Goal: Use online tool/utility: Use online tool/utility

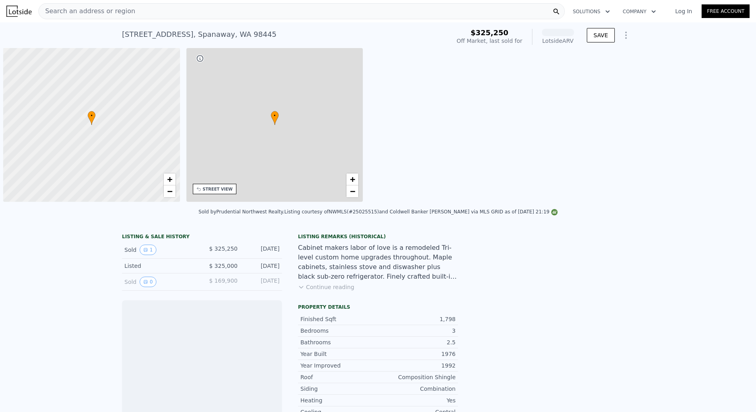
scroll to position [0, 3]
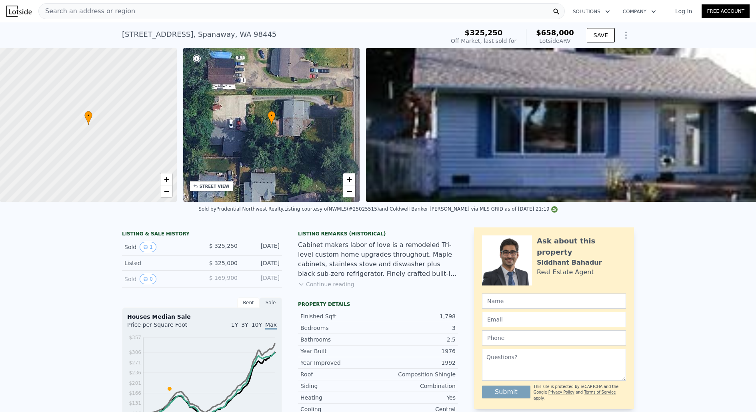
click at [325, 286] on button "Continue reading" at bounding box center [326, 284] width 56 height 8
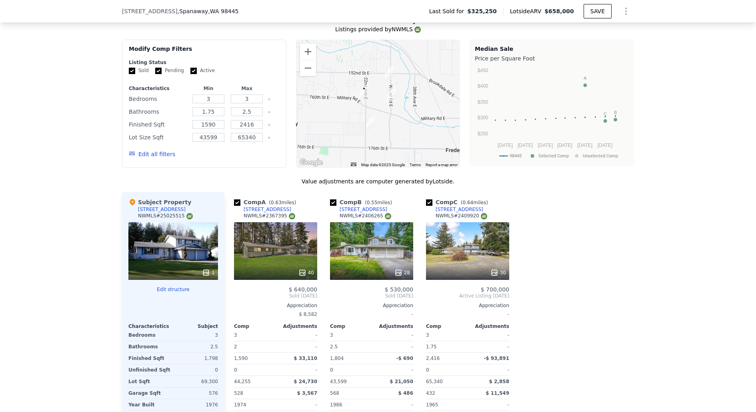
scroll to position [740, 0]
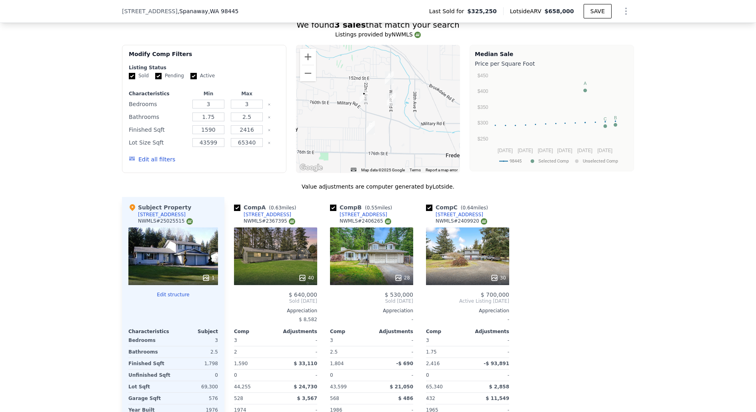
click at [269, 211] on div "[STREET_ADDRESS]" at bounding box center [268, 214] width 48 height 6
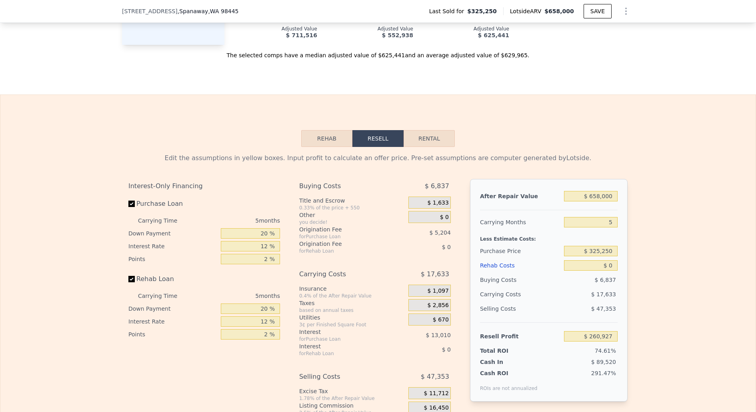
scroll to position [1141, 0]
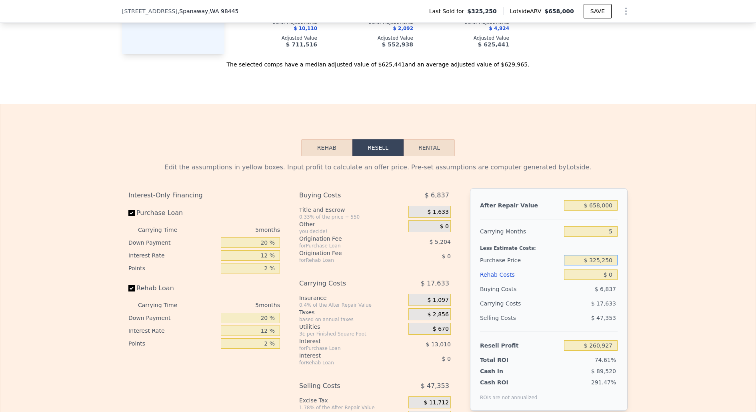
click at [600, 255] on input "$ 325,250" at bounding box center [591, 260] width 54 height 10
type input "$ 500,000"
click at [610, 269] on input "$ 0" at bounding box center [591, 274] width 54 height 10
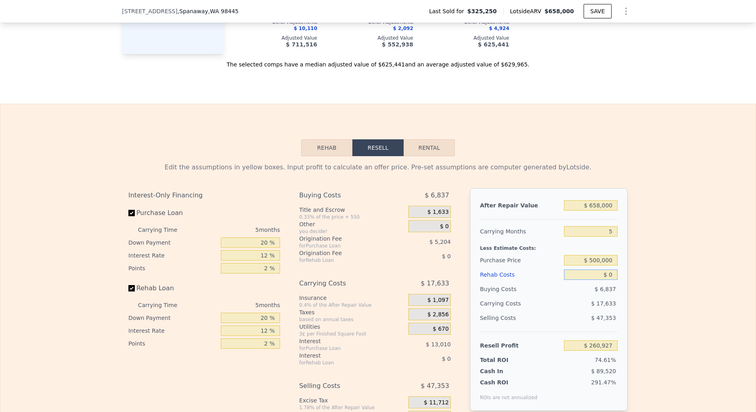
type input "$ 75,809"
type input "$ 50"
type input "$ 75,758"
type input "$ 500"
type input "$ 75,281"
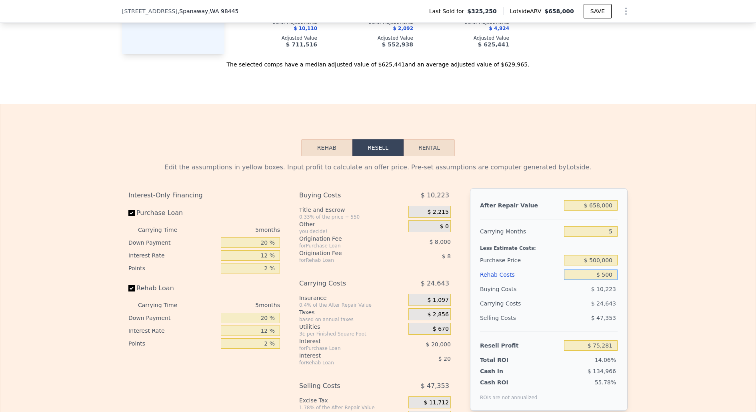
type input "$ 5,000"
type input "$ 70,529"
type input "$ 50,000"
type input "$ 23,009"
type input "$ 50,000"
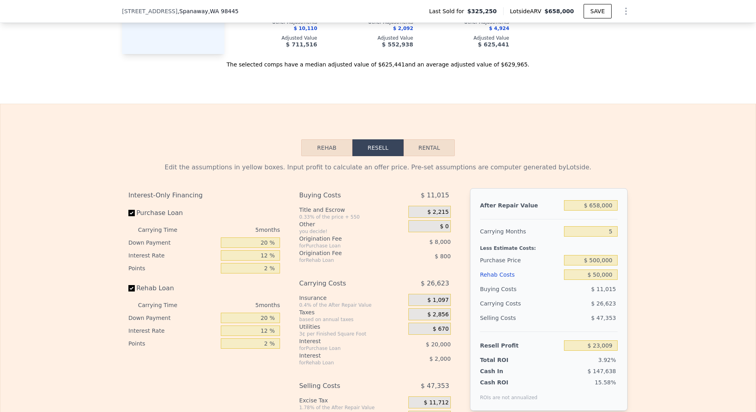
click at [730, 346] on div "Edit the assumptions in yellow boxes. Input profit to calculate an offer price.…" at bounding box center [378, 305] width 756 height 298
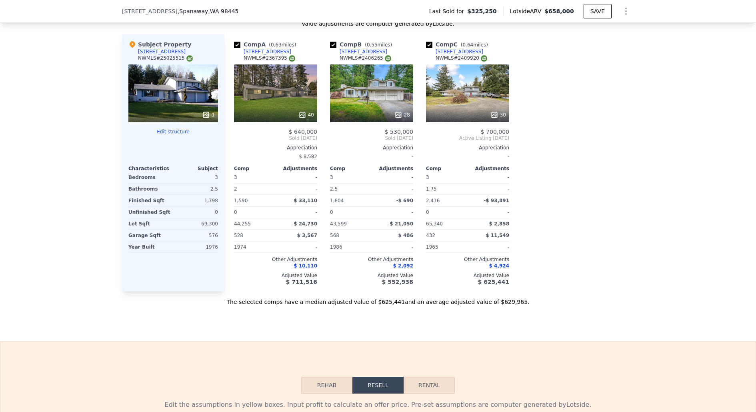
scroll to position [939, 0]
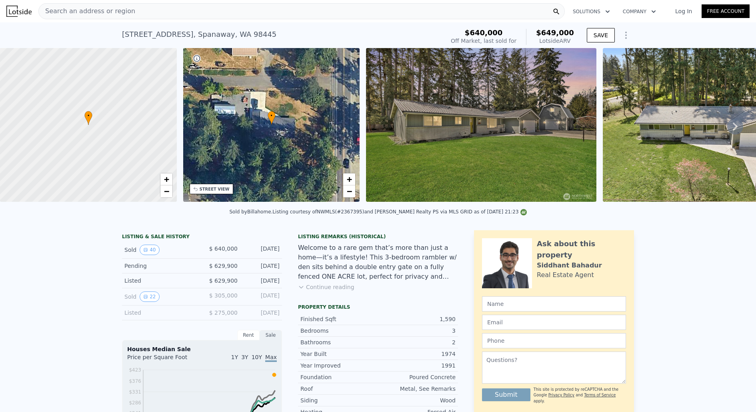
click at [451, 120] on img at bounding box center [481, 125] width 231 height 154
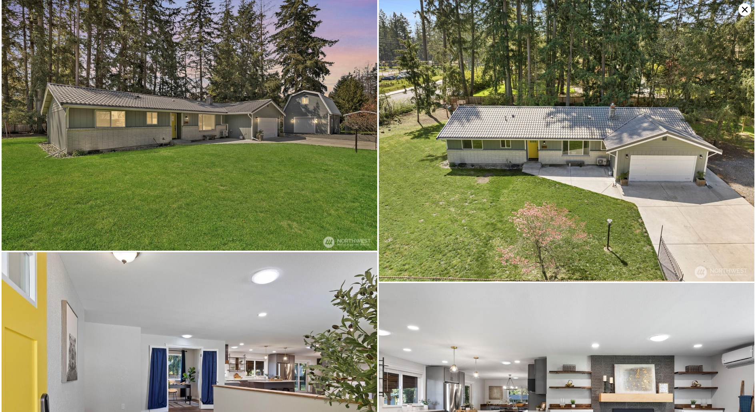
click at [742, 9] on icon at bounding box center [745, 9] width 13 height 13
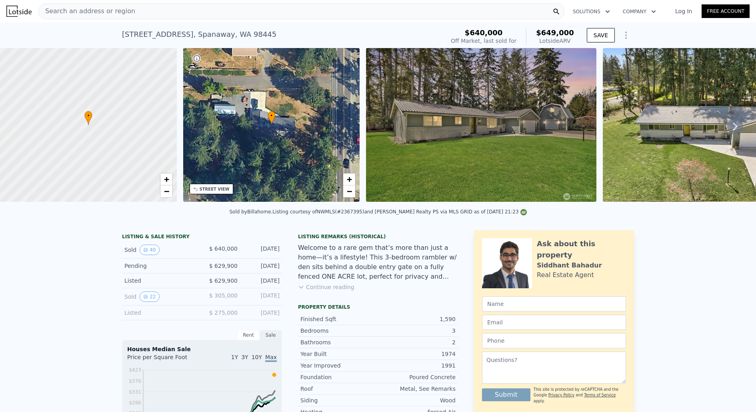
click at [122, 34] on div "[STREET_ADDRESS] Sold [DATE] for $640k (~ARV $649k ) $640,000 Off Market, last …" at bounding box center [378, 35] width 756 height 26
drag, startPoint x: 122, startPoint y: 34, endPoint x: 288, endPoint y: 35, distance: 165.7
click at [288, 35] on div "[STREET_ADDRESS] Sold [DATE] for $640k (~ARV $649k )" at bounding box center [281, 37] width 319 height 22
copy div "[STREET_ADDRESS]"
